Goal: Information Seeking & Learning: Check status

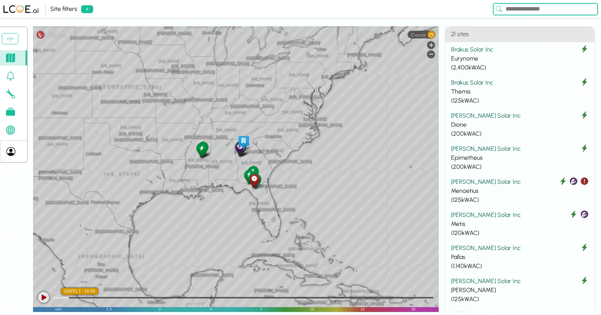
drag, startPoint x: 354, startPoint y: 136, endPoint x: 199, endPoint y: 123, distance: 155.2
click at [199, 123] on div "[GEOGRAPHIC_DATA] [GEOGRAPHIC_DATA] [GEOGRAPHIC_DATA] [US_STATE] [US_STATE] [GE…" at bounding box center [235, 168] width 405 height 285
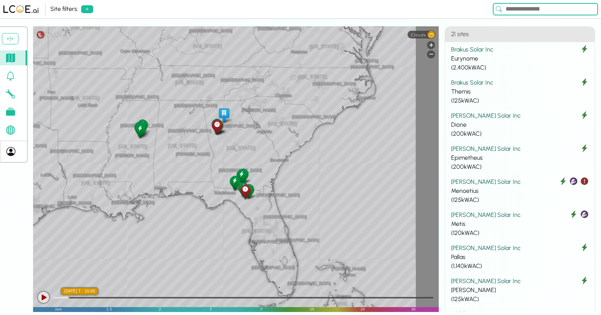
drag, startPoint x: 234, startPoint y: 169, endPoint x: 196, endPoint y: 136, distance: 50.2
click at [196, 136] on div "[GEOGRAPHIC_DATA] [US_STATE] [GEOGRAPHIC_DATA] [GEOGRAPHIC_DATA] [GEOGRAPHIC_DA…" at bounding box center [235, 168] width 405 height 285
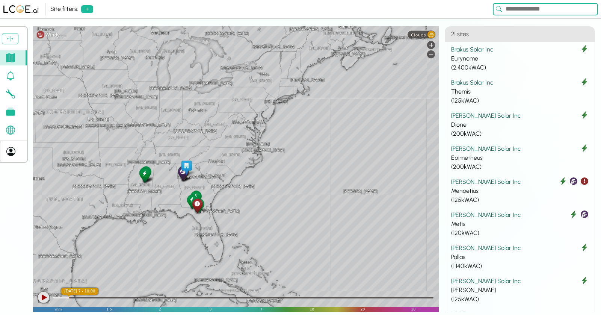
drag, startPoint x: 163, startPoint y: 189, endPoint x: 336, endPoint y: 186, distance: 173.1
click at [336, 186] on div "[US_STATE] [GEOGRAPHIC_DATA] [US_STATE] [US_STATE] [US_STATE] [GEOGRAPHIC_DATA]…" at bounding box center [235, 168] width 405 height 285
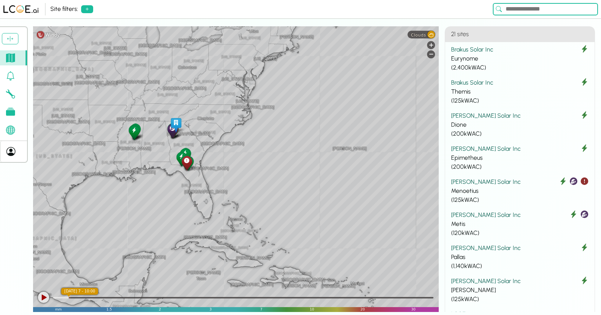
drag, startPoint x: 144, startPoint y: 174, endPoint x: 130, endPoint y: 131, distance: 44.9
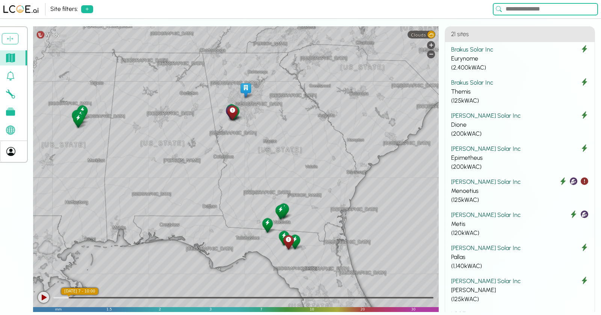
drag, startPoint x: 164, startPoint y: 139, endPoint x: 206, endPoint y: 145, distance: 41.6
click at [206, 145] on div "[GEOGRAPHIC_DATA][PERSON_NAME][GEOGRAPHIC_DATA] [US_STATE][PERSON_NAME][GEOGRAP…" at bounding box center [235, 168] width 405 height 285
click at [421, 33] on span "Clouds" at bounding box center [418, 34] width 15 height 5
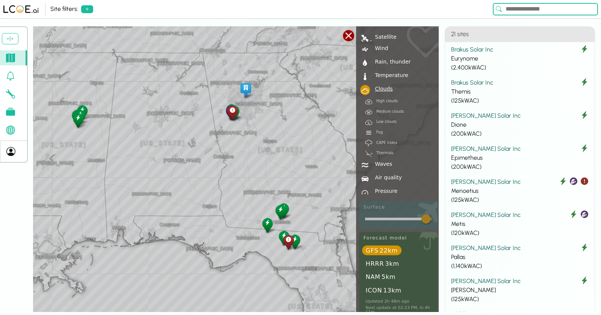
click at [384, 36] on div "Satellite" at bounding box center [384, 36] width 25 height 5
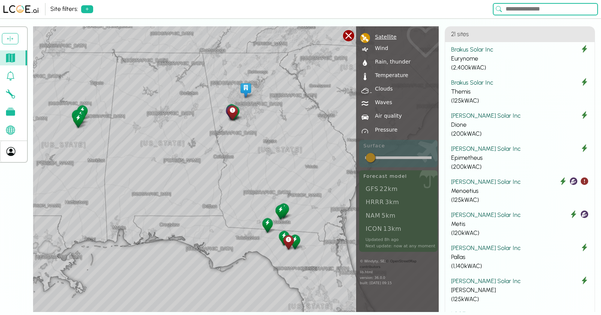
click at [380, 88] on div "Clouds" at bounding box center [382, 88] width 21 height 5
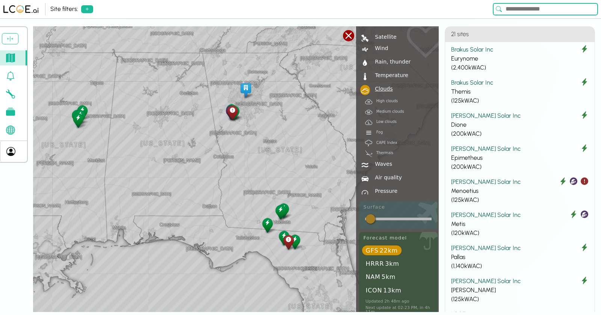
click at [137, 228] on div "[GEOGRAPHIC_DATA][PERSON_NAME][GEOGRAPHIC_DATA] [US_STATE][PERSON_NAME][GEOGRAP…" at bounding box center [235, 168] width 405 height 285
click at [347, 33] on div at bounding box center [348, 35] width 11 height 11
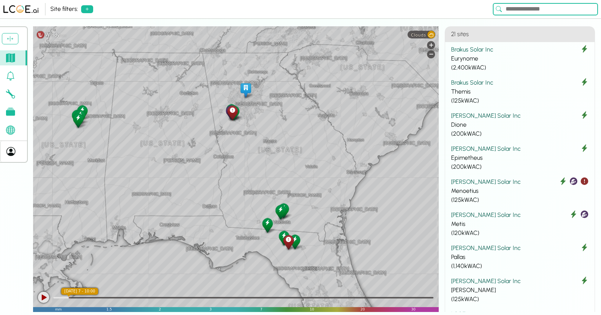
click at [45, 283] on div at bounding box center [43, 296] width 11 height 11
click at [44, 283] on div at bounding box center [43, 296] width 11 height 11
click at [86, 7] on icon at bounding box center [87, 9] width 6 height 6
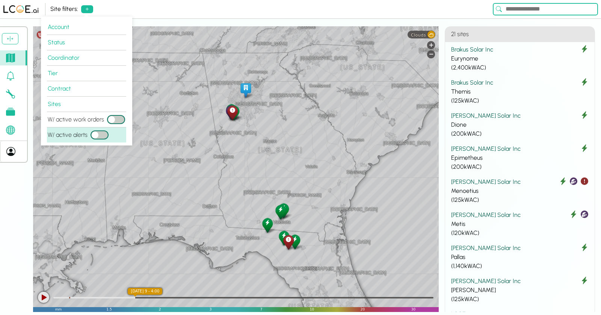
click at [103, 136] on button "W/ active alerts" at bounding box center [99, 134] width 18 height 9
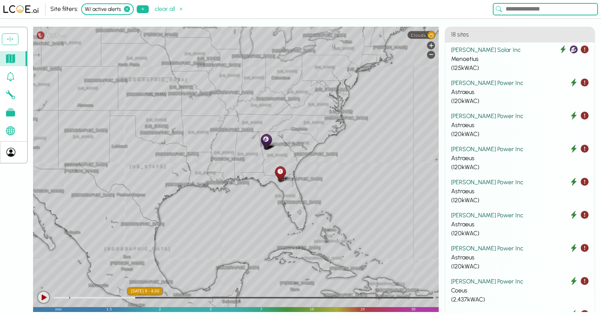
drag, startPoint x: 372, startPoint y: 183, endPoint x: 260, endPoint y: 163, distance: 114.4
click at [260, 163] on div "[GEOGRAPHIC_DATA] [GEOGRAPHIC_DATA] [GEOGRAPHIC_DATA] [US_STATE] [US_STATE] [GE…" at bounding box center [235, 169] width 405 height 285
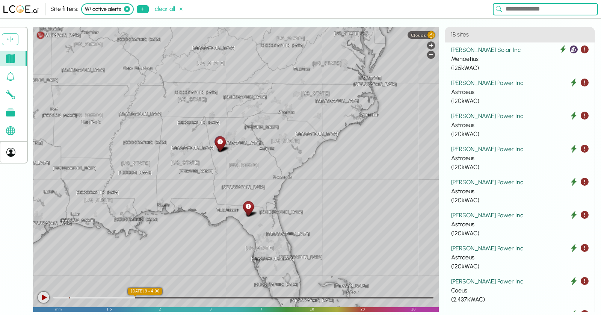
drag, startPoint x: 295, startPoint y: 170, endPoint x: 242, endPoint y: 187, distance: 55.9
click at [242, 187] on div "[GEOGRAPHIC_DATA] [US_STATE] [GEOGRAPHIC_DATA] [GEOGRAPHIC_DATA] [GEOGRAPHIC_DA…" at bounding box center [235, 169] width 405 height 285
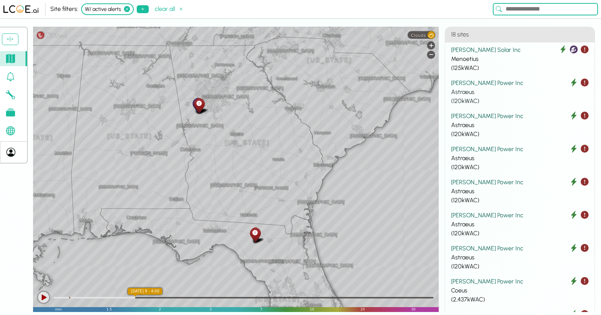
click at [503, 89] on div "Astraeus" at bounding box center [519, 91] width 137 height 9
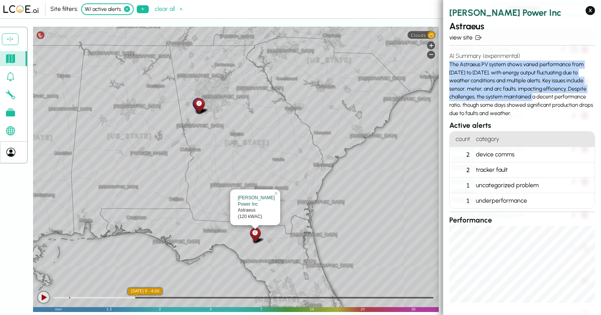
drag, startPoint x: 449, startPoint y: 61, endPoint x: 520, endPoint y: 99, distance: 80.1
click at [520, 99] on div "AI Summary (experimental) The Astraeus PV system shows varied performance from …" at bounding box center [522, 84] width 146 height 72
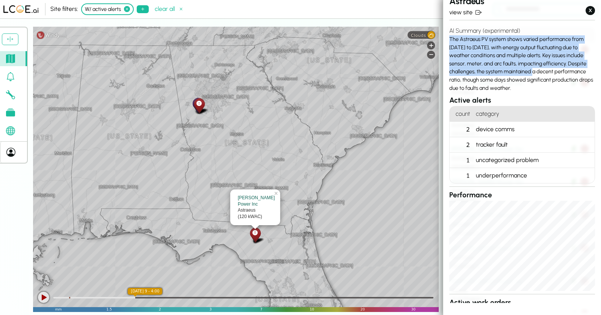
scroll to position [29, 0]
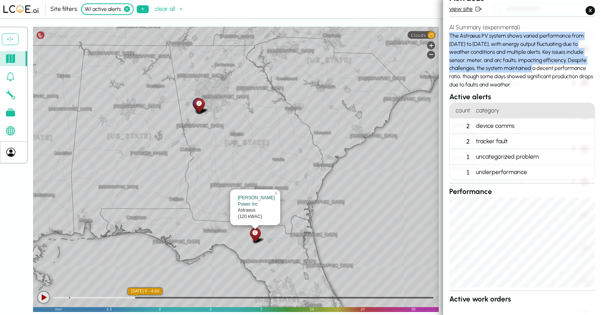
click at [461, 9] on link "view site" at bounding box center [522, 9] width 146 height 9
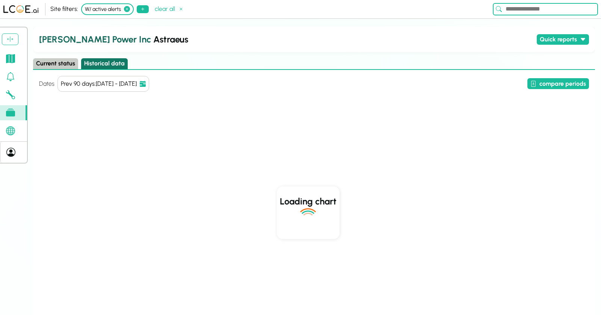
click at [101, 59] on button "Historical data" at bounding box center [104, 63] width 47 height 11
click at [540, 82] on button "compare periods" at bounding box center [558, 83] width 62 height 11
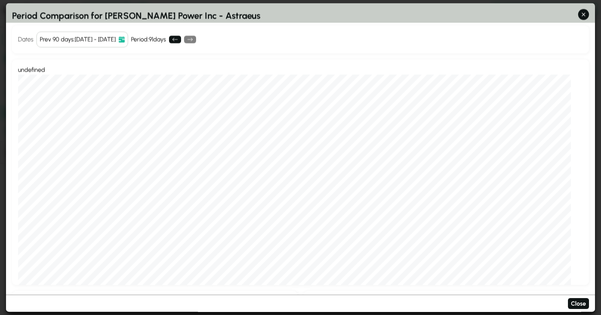
click at [125, 38] on icon at bounding box center [122, 39] width 6 height 6
click at [125, 39] on icon at bounding box center [122, 39] width 6 height 6
click at [79, 38] on div "Prev 90 days : [DATE] - [DATE]" at bounding box center [78, 39] width 76 height 9
click at [108, 43] on div "Prev 90 days : [DATE] - [DATE]" at bounding box center [78, 39] width 76 height 9
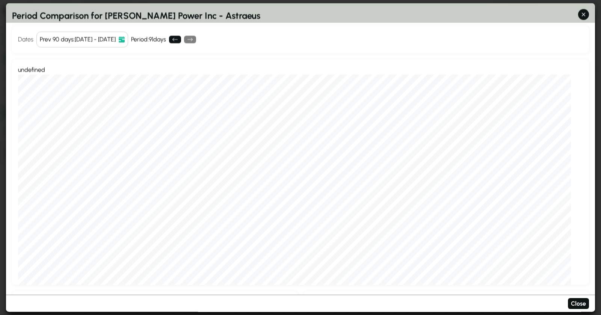
click at [113, 41] on div "Prev 90 days : [DATE] - [DATE]" at bounding box center [78, 39] width 76 height 9
click at [116, 41] on div "Prev 90 days : [DATE] - [DATE]" at bounding box center [78, 39] width 76 height 9
click at [128, 30] on div "Dates Prev 90 days : [DATE] - [DATE] Period: 91 days" at bounding box center [300, 40] width 577 height 28
click at [125, 39] on icon at bounding box center [122, 39] width 6 height 6
click at [128, 42] on button "Prev 90 days : [DATE] - [DATE]" at bounding box center [82, 40] width 92 height 16
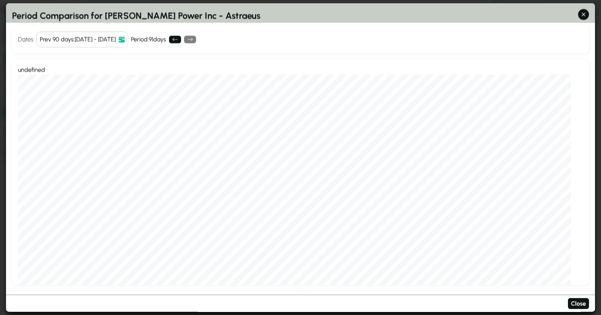
click at [125, 40] on icon at bounding box center [122, 39] width 6 height 6
drag, startPoint x: 231, startPoint y: 14, endPoint x: 93, endPoint y: 14, distance: 137.8
click at [93, 14] on h2 "Period Comparison for [PERSON_NAME] Power Inc - Astraeus" at bounding box center [300, 13] width 589 height 20
drag, startPoint x: 116, startPoint y: 14, endPoint x: 193, endPoint y: 20, distance: 76.8
click at [193, 20] on h2 "Period Comparison for [PERSON_NAME] Power Inc - Astraeus" at bounding box center [300, 13] width 589 height 20
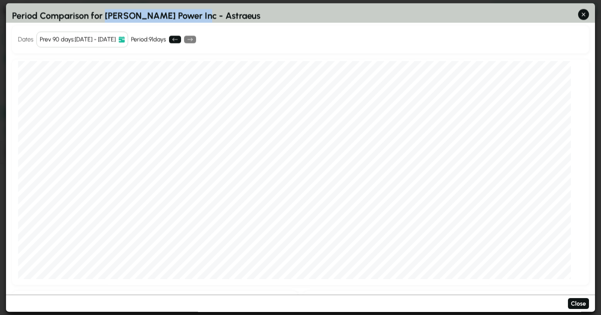
click at [125, 41] on icon at bounding box center [122, 39] width 6 height 6
click at [181, 42] on button at bounding box center [175, 40] width 12 height 8
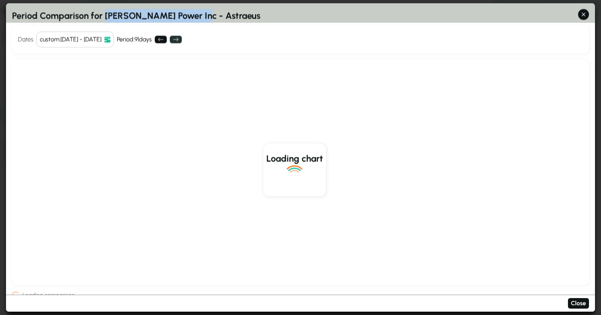
click at [178, 40] on icon at bounding box center [175, 39] width 5 height 3
click at [114, 38] on button "custom : [DATE] - [DATE]" at bounding box center [74, 40] width 77 height 16
click at [101, 38] on div "custom : [DATE] - [DATE]" at bounding box center [71, 39] width 62 height 9
click at [69, 36] on div "custom : [DATE] - [DATE]" at bounding box center [71, 39] width 62 height 9
click at [72, 41] on div "custom : [DATE] - [DATE]" at bounding box center [71, 39] width 62 height 9
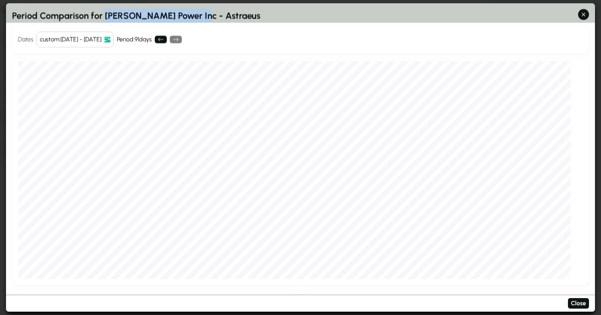
click at [101, 38] on div "custom : [DATE] - [DATE]" at bounding box center [71, 39] width 62 height 9
click at [110, 40] on icon at bounding box center [107, 39] width 6 height 6
click at [65, 38] on div "custom : [DATE] - [DATE]" at bounding box center [71, 39] width 62 height 9
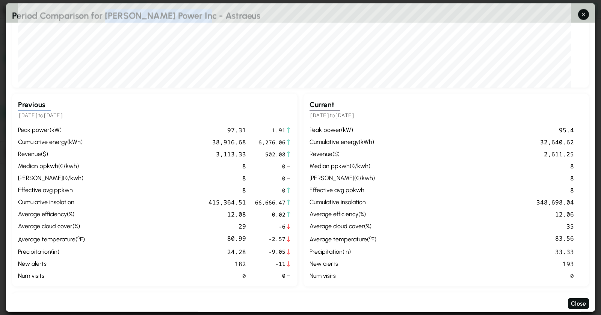
scroll to position [200, 0]
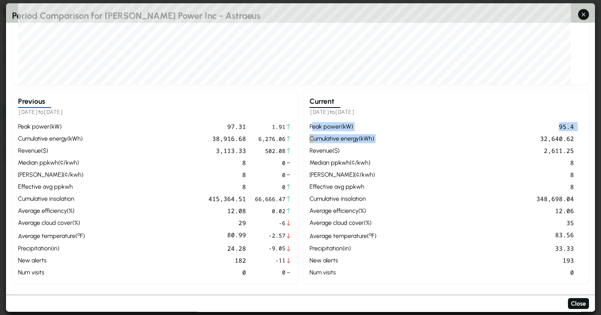
drag, startPoint x: 312, startPoint y: 122, endPoint x: 573, endPoint y: 133, distance: 260.8
click at [540, 133] on div "peak power ( kW ) 95.4 cumulative energy ( kWh ) 32,640.62 revenue ( $ ) 2,611.…" at bounding box center [445, 199] width 273 height 154
click at [540, 136] on div "32,640.62" at bounding box center [476, 138] width 194 height 9
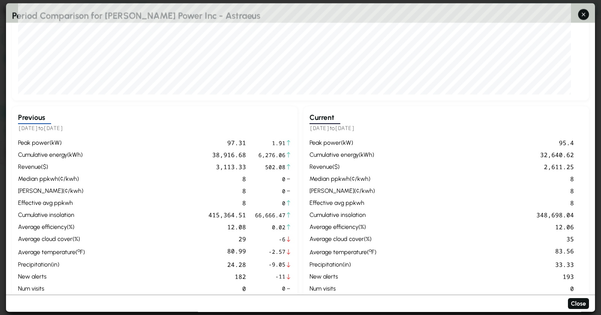
scroll to position [191, 0]
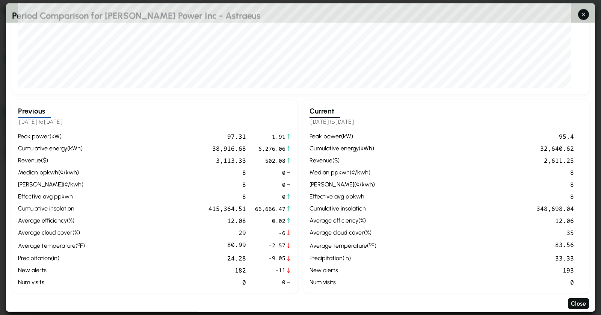
drag, startPoint x: 83, startPoint y: 118, endPoint x: 18, endPoint y: 123, distance: 64.8
click at [18, 123] on h5 "[DATE] to [DATE]" at bounding box center [154, 122] width 273 height 9
click at [218, 146] on div "38,916.68" at bounding box center [167, 148] width 158 height 9
drag, startPoint x: 291, startPoint y: 146, endPoint x: 246, endPoint y: 148, distance: 45.5
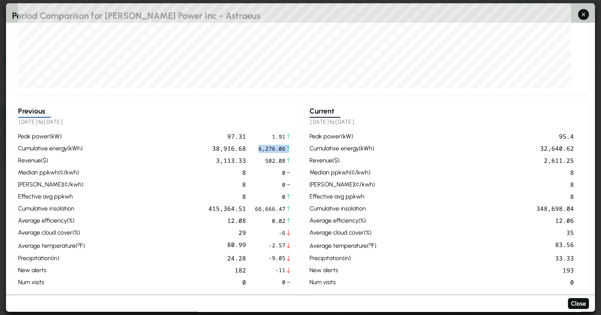
click at [246, 148] on div "Previous [DATE] to [DATE] peak power ( kW ) 97.31 1.91 cumulative energy ( kWh …" at bounding box center [154, 196] width 285 height 193
drag, startPoint x: 333, startPoint y: 149, endPoint x: 580, endPoint y: 145, distance: 247.4
click at [540, 145] on div "peak power ( kW ) 95.4 cumulative energy ( kWh ) 32,640.62 revenue ( $ ) 2,611.…" at bounding box center [445, 209] width 273 height 154
click at [540, 148] on div "32,640.62" at bounding box center [476, 148] width 194 height 9
click at [241, 233] on div "29" at bounding box center [167, 232] width 158 height 9
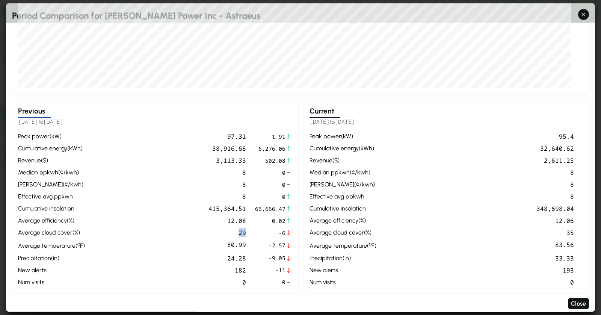
click at [241, 233] on div "29" at bounding box center [167, 232] width 158 height 9
click at [240, 257] on div "24.28" at bounding box center [167, 257] width 158 height 9
drag, startPoint x: 217, startPoint y: 160, endPoint x: 223, endPoint y: 160, distance: 5.3
click at [223, 160] on div "3,113.33" at bounding box center [167, 160] width 158 height 9
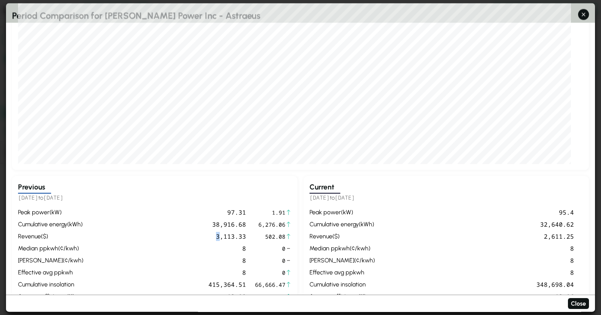
scroll to position [107, 0]
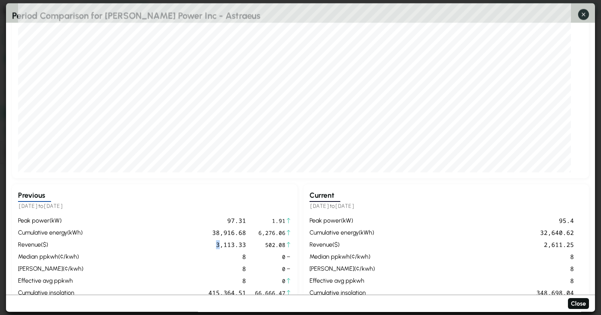
click at [540, 14] on icon "button" at bounding box center [583, 14] width 3 height 3
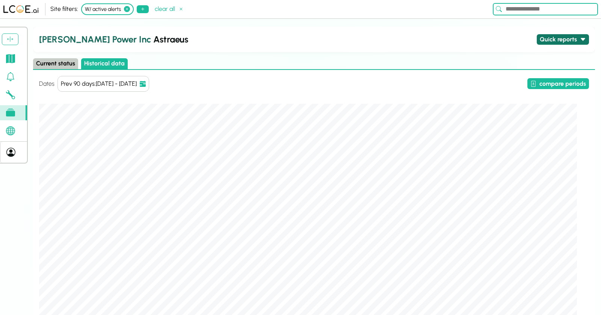
click at [540, 39] on button "Quick reports" at bounding box center [562, 39] width 52 height 11
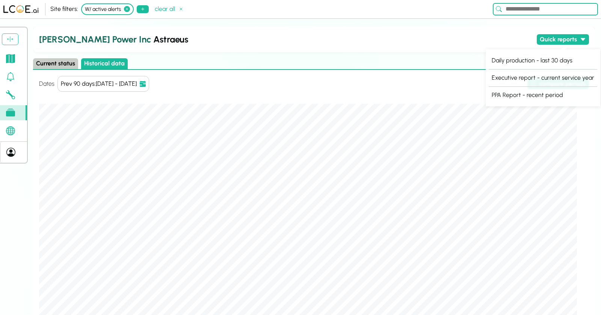
click at [433, 32] on div "[PERSON_NAME] Power Inc Astraeus Quick reports" at bounding box center [314, 40] width 562 height 26
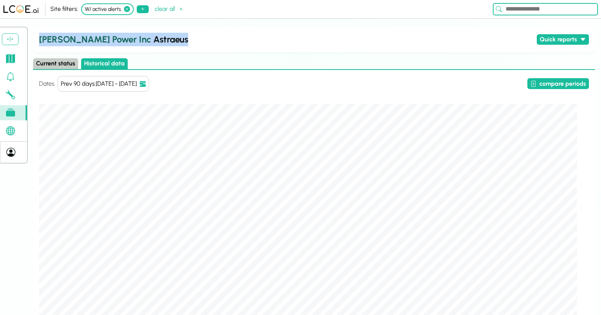
click at [532, 11] on input at bounding box center [545, 9] width 105 height 12
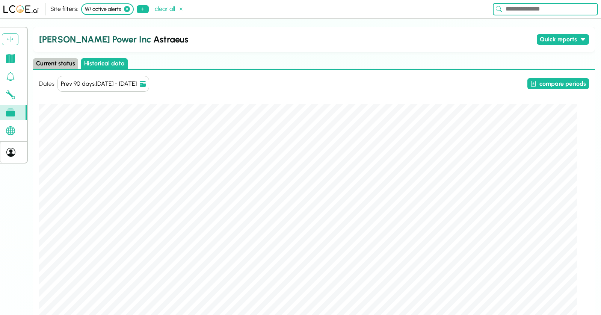
click at [540, 10] on input at bounding box center [545, 9] width 105 height 12
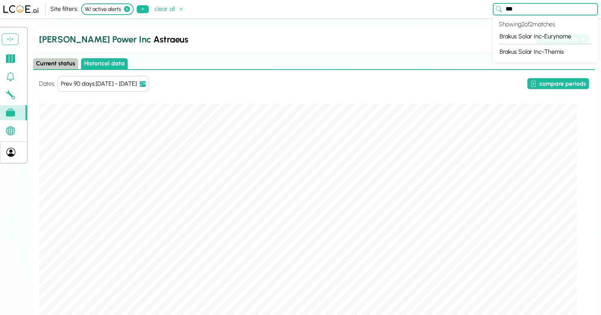
type input "***"
click at [403, 37] on h2 "[PERSON_NAME] Power Inc Astraeus" at bounding box center [286, 40] width 494 height 14
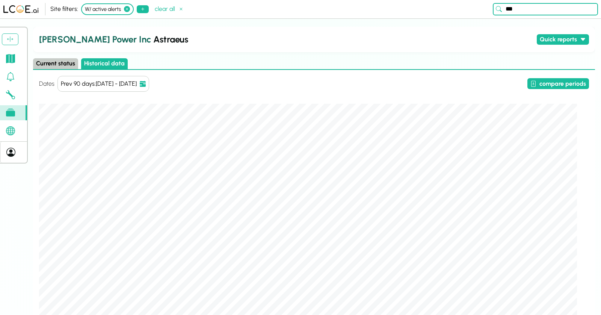
click at [18, 59] on link at bounding box center [13, 58] width 27 height 15
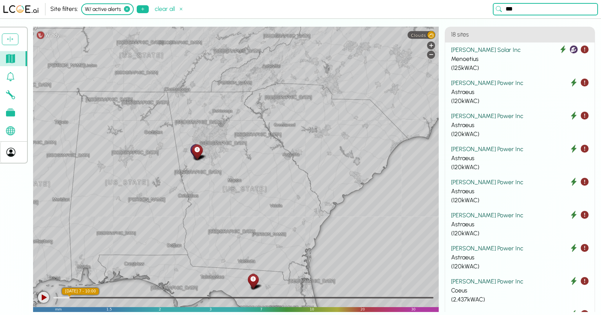
drag, startPoint x: 362, startPoint y: 163, endPoint x: 154, endPoint y: 147, distance: 209.0
click at [154, 147] on div "Linden [GEOGRAPHIC_DATA][PERSON_NAME][GEOGRAPHIC_DATA][GEOGRAPHIC_DATA] [GEOGRA…" at bounding box center [235, 169] width 405 height 285
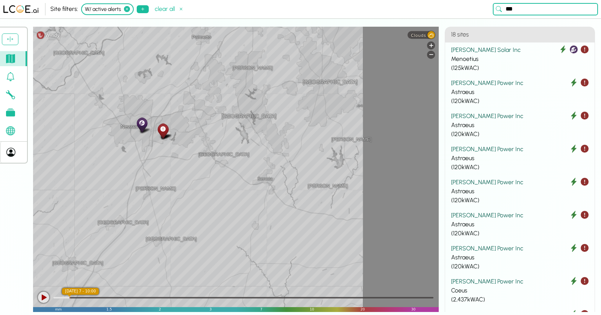
drag, startPoint x: 225, startPoint y: 142, endPoint x: 112, endPoint y: 137, distance: 112.8
click at [112, 137] on div "[GEOGRAPHIC_DATA] [GEOGRAPHIC_DATA] [GEOGRAPHIC_DATA] [GEOGRAPHIC_DATA] [GEOGRA…" at bounding box center [235, 169] width 405 height 285
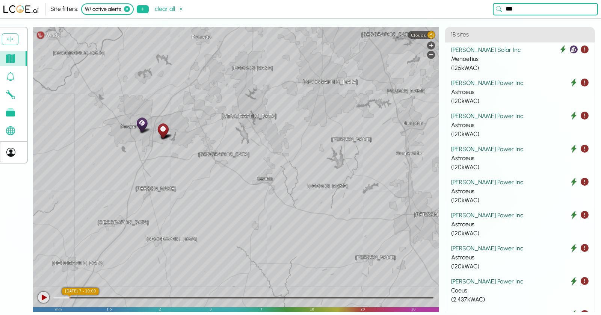
click at [162, 127] on icon at bounding box center [162, 129] width 5 height 8
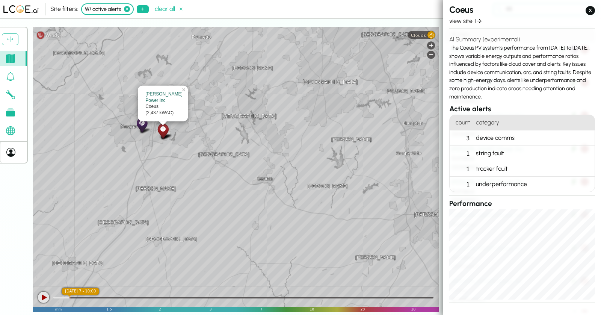
scroll to position [22, 0]
